Goal: Navigation & Orientation: Find specific page/section

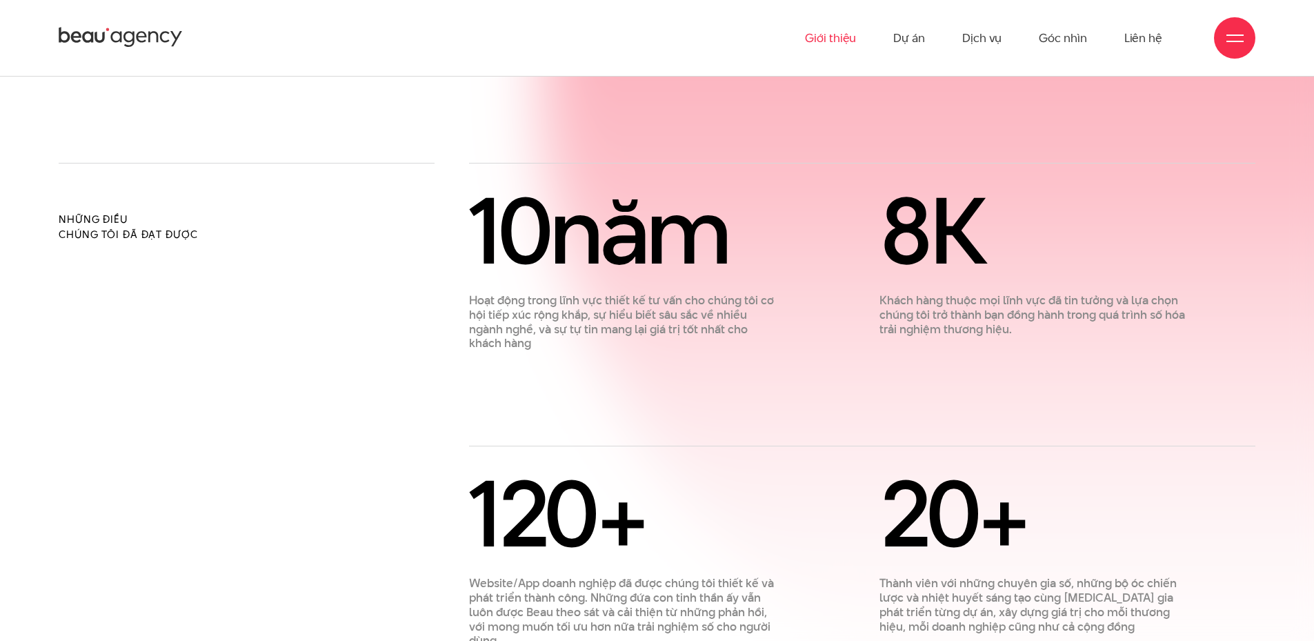
scroll to position [828, 0]
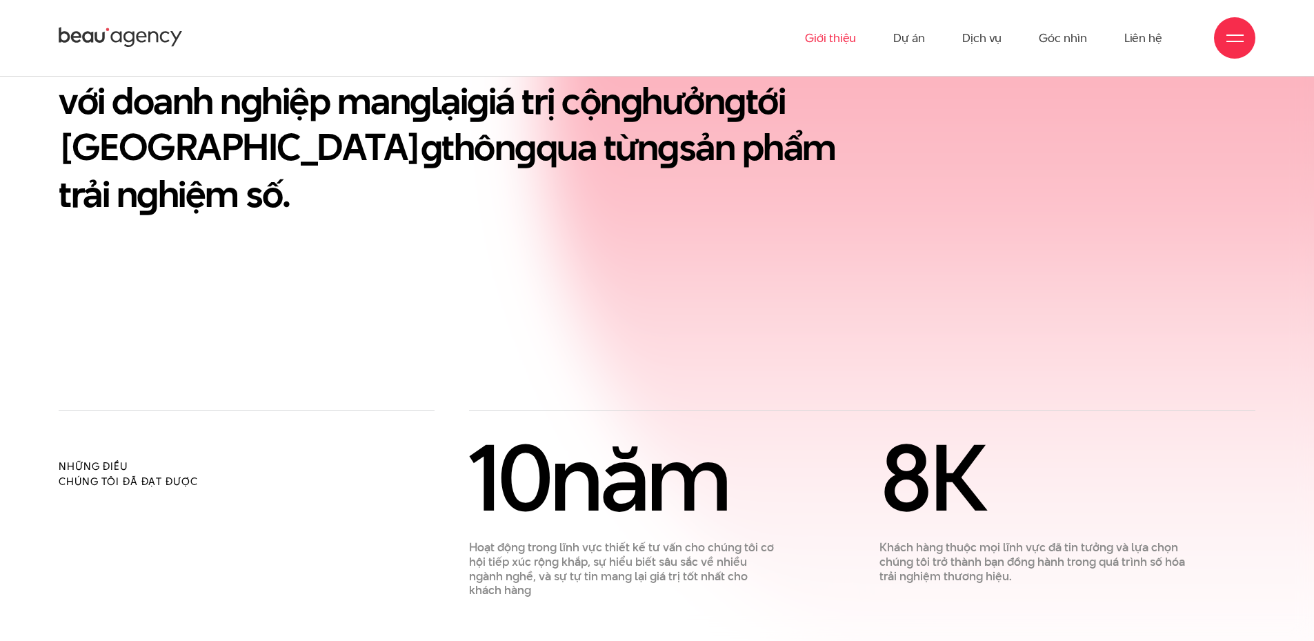
click at [143, 32] on icon at bounding box center [141, 37] width 10 height 11
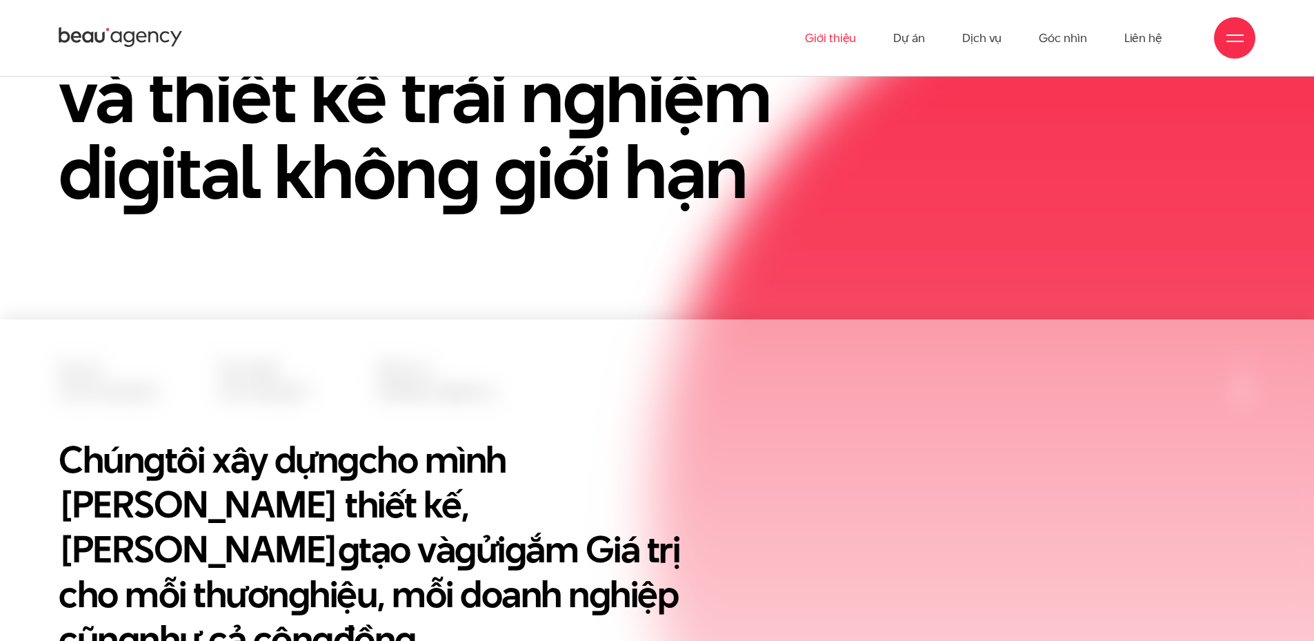
scroll to position [276, 0]
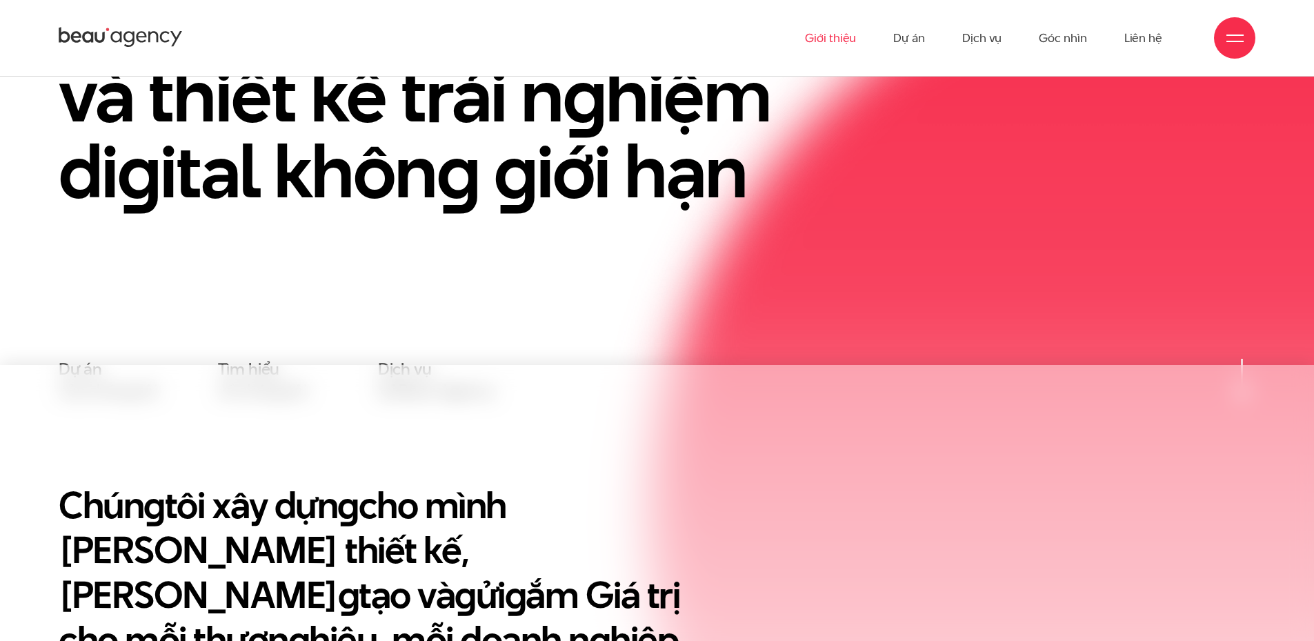
click at [844, 32] on link "Giới thiệu" at bounding box center [830, 38] width 51 height 76
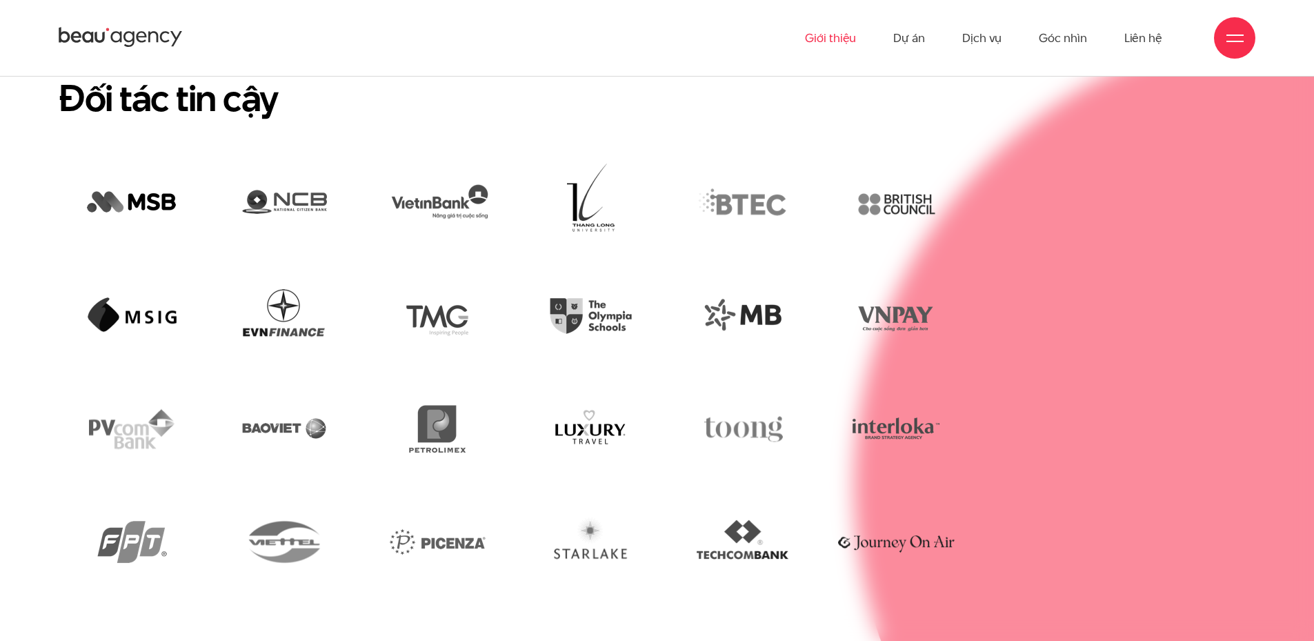
scroll to position [4000, 0]
